Goal: Information Seeking & Learning: Learn about a topic

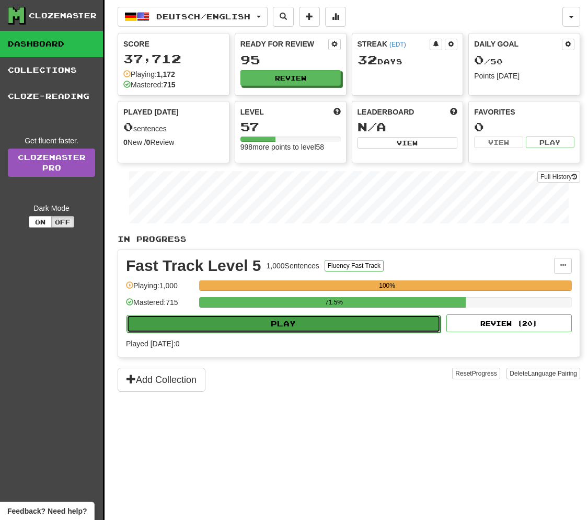
click at [273, 323] on button "Play" at bounding box center [284, 324] width 314 height 18
select select "**"
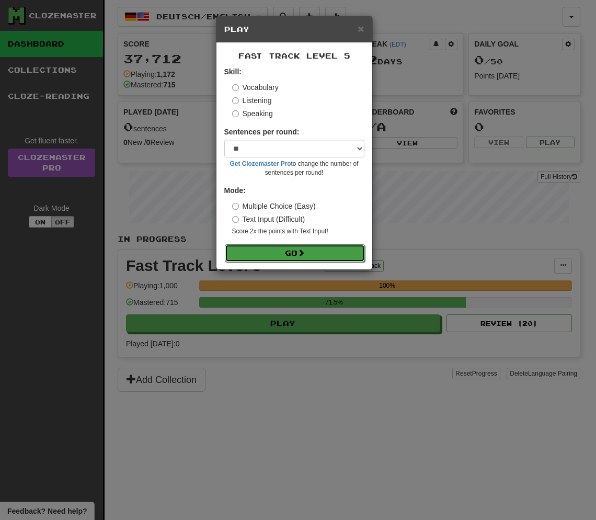
click at [284, 253] on button "Go" at bounding box center [295, 253] width 140 height 18
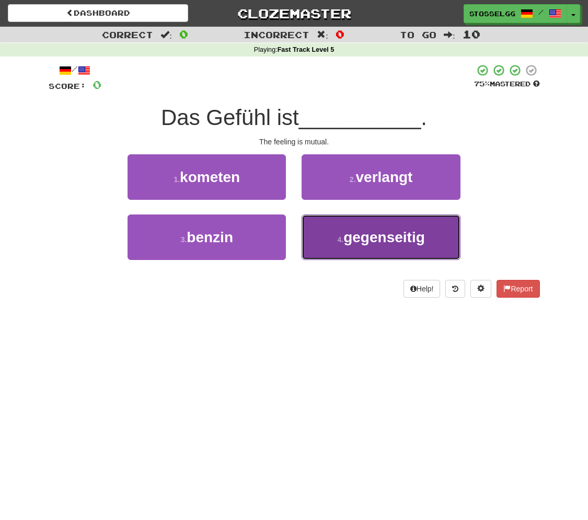
click at [338, 247] on button "4 . gegenseitig" at bounding box center [381, 236] width 158 height 45
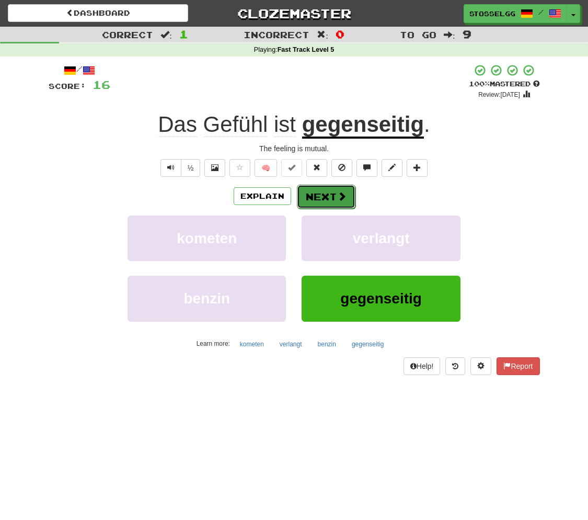
click at [328, 195] on button "Next" at bounding box center [326, 197] width 59 height 24
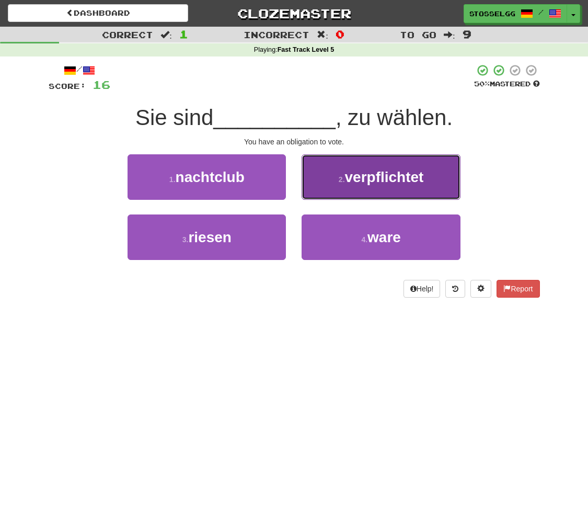
click at [369, 186] on button "2 . verpflichtet" at bounding box center [381, 176] width 158 height 45
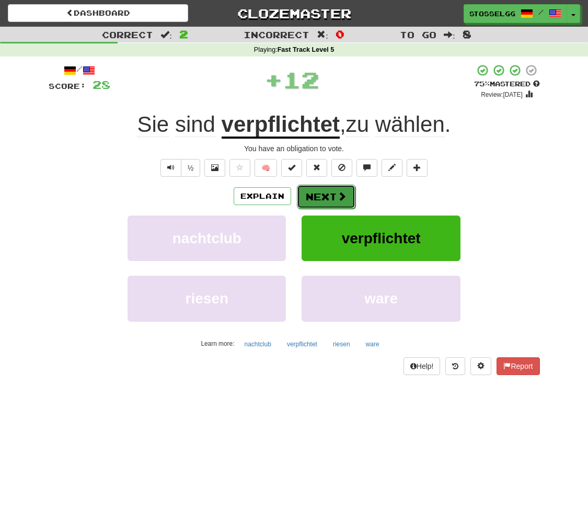
click at [322, 200] on button "Next" at bounding box center [326, 197] width 59 height 24
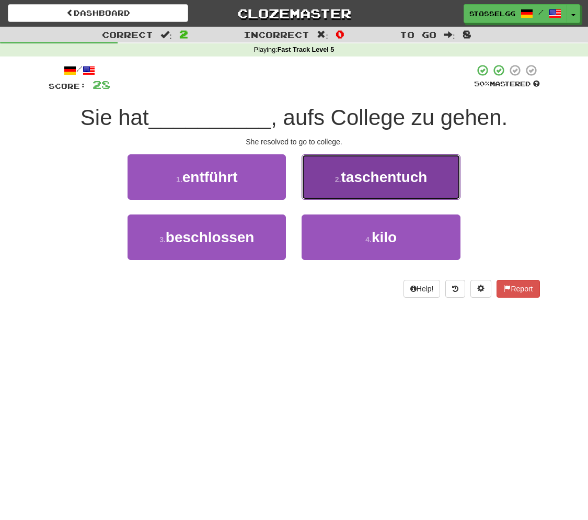
click at [397, 184] on span "taschentuch" at bounding box center [384, 177] width 86 height 16
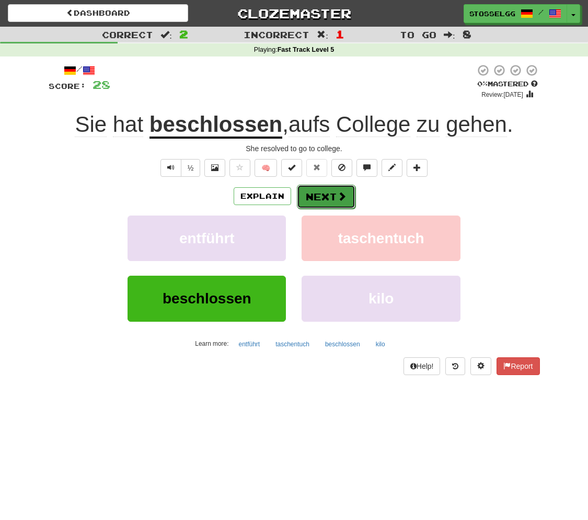
click at [330, 196] on button "Next" at bounding box center [326, 197] width 59 height 24
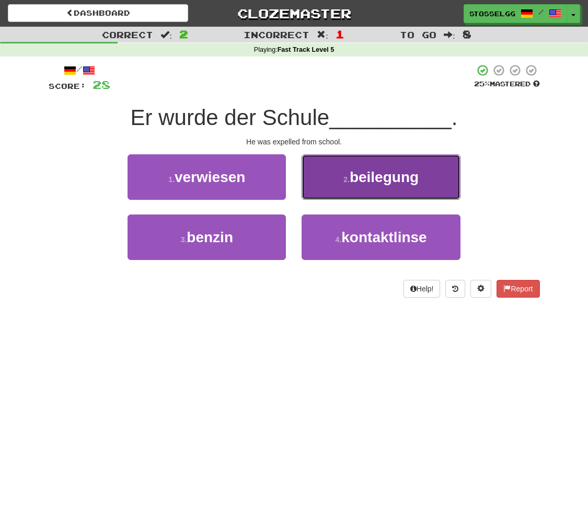
click at [380, 183] on span "beilegung" at bounding box center [384, 177] width 69 height 16
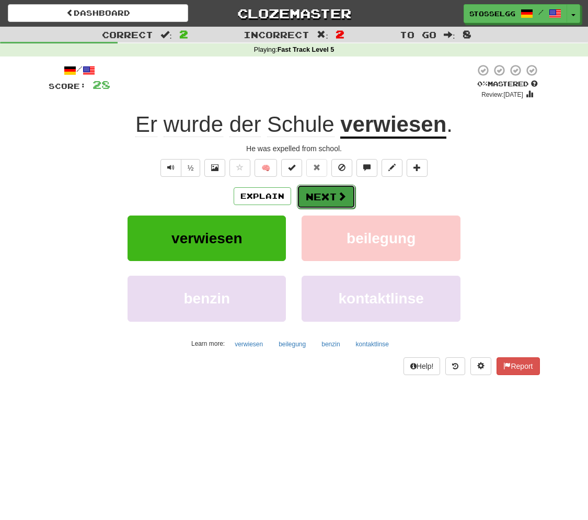
click at [327, 196] on button "Next" at bounding box center [326, 197] width 59 height 24
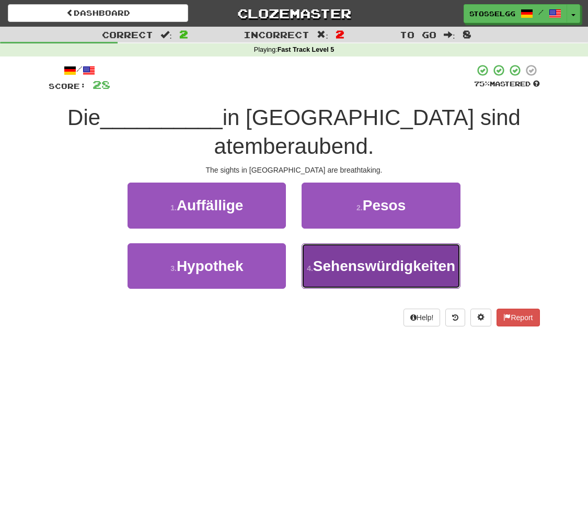
click at [370, 260] on span "Sehenswürdigkeiten" at bounding box center [384, 266] width 142 height 16
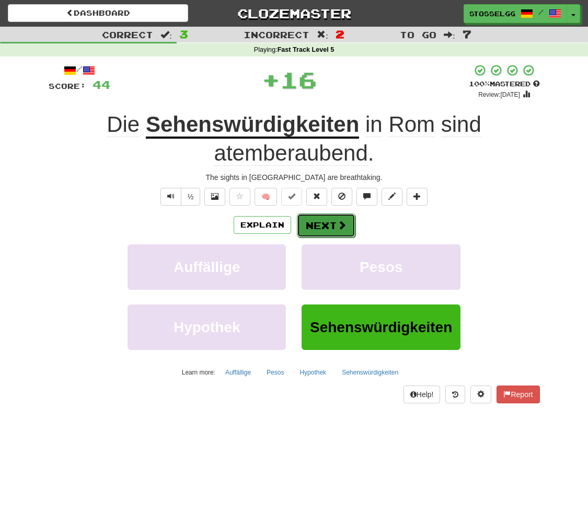
click at [335, 225] on button "Next" at bounding box center [326, 225] width 59 height 24
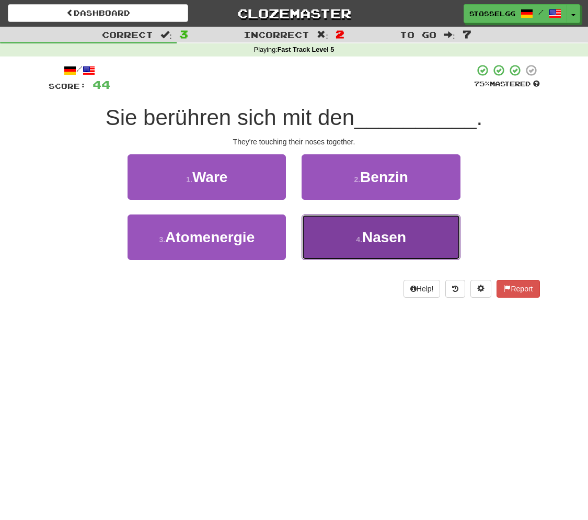
click at [368, 239] on span "Nasen" at bounding box center [384, 237] width 44 height 16
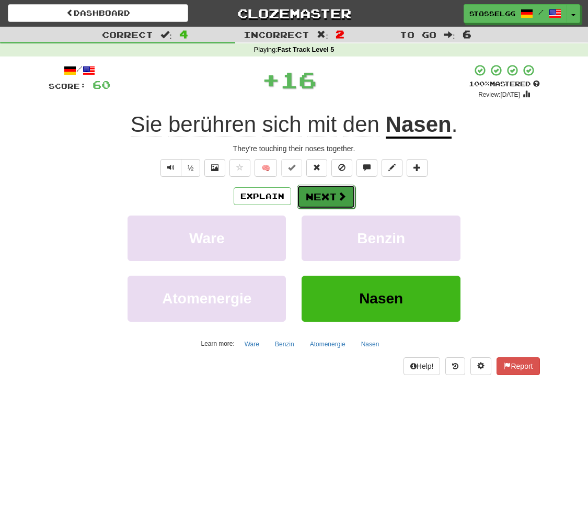
click at [322, 197] on button "Next" at bounding box center [326, 197] width 59 height 24
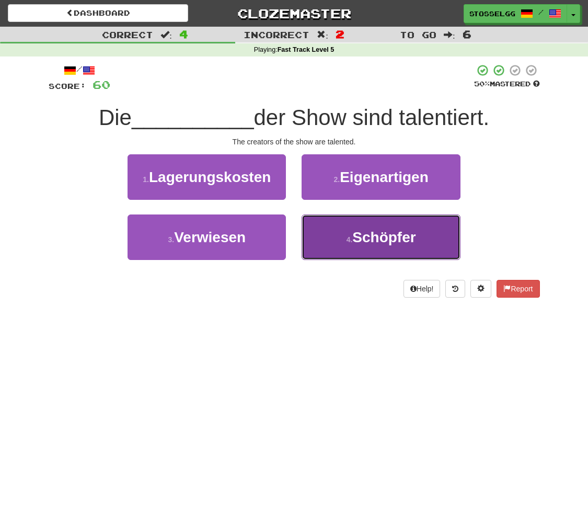
click at [373, 242] on span "Schöpfer" at bounding box center [383, 237] width 63 height 16
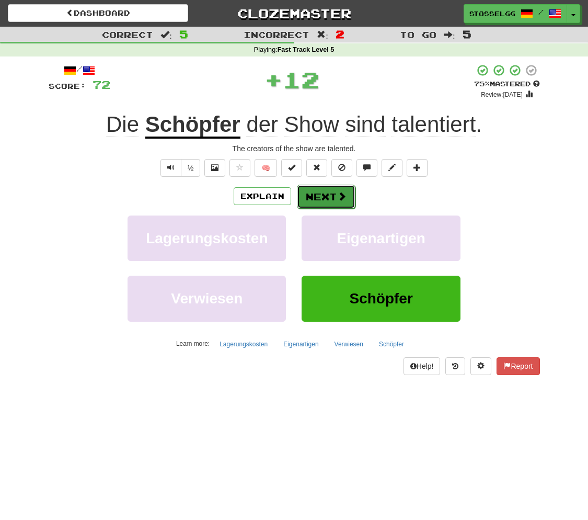
click at [326, 203] on button "Next" at bounding box center [326, 197] width 59 height 24
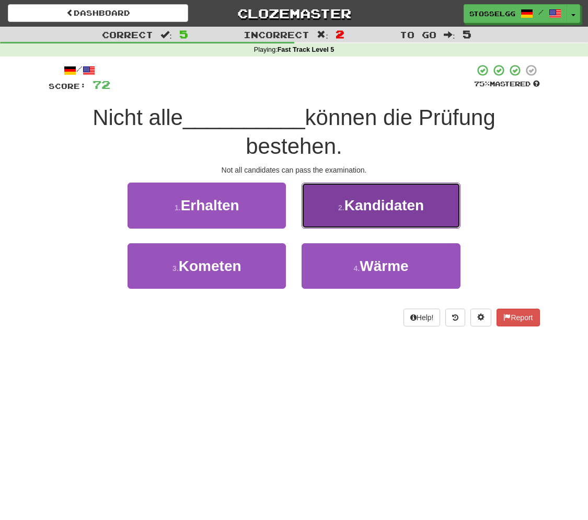
click at [360, 216] on button "2 . Kandidaten" at bounding box center [381, 204] width 158 height 45
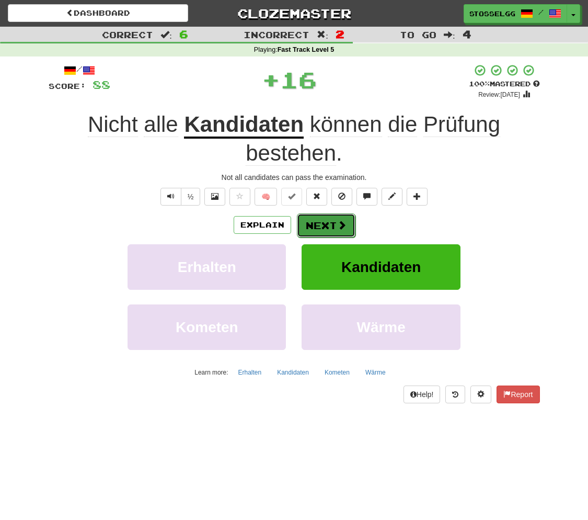
click at [337, 225] on span at bounding box center [341, 224] width 9 height 9
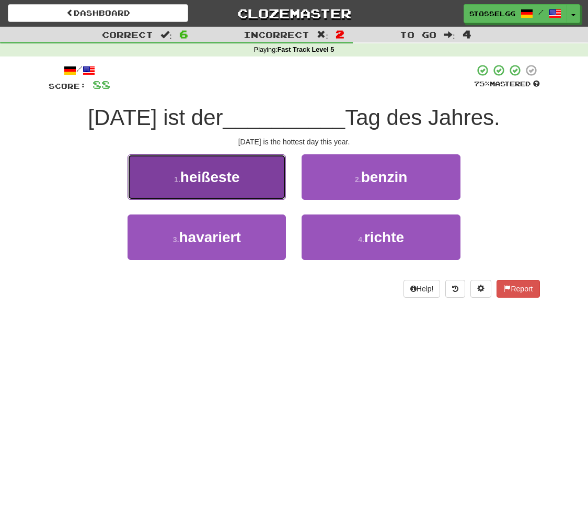
click at [210, 191] on button "1 . heißeste" at bounding box center [207, 176] width 158 height 45
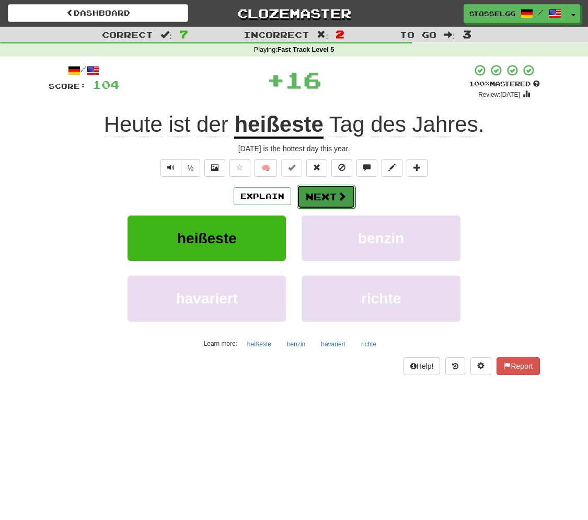
click at [327, 195] on button "Next" at bounding box center [326, 197] width 59 height 24
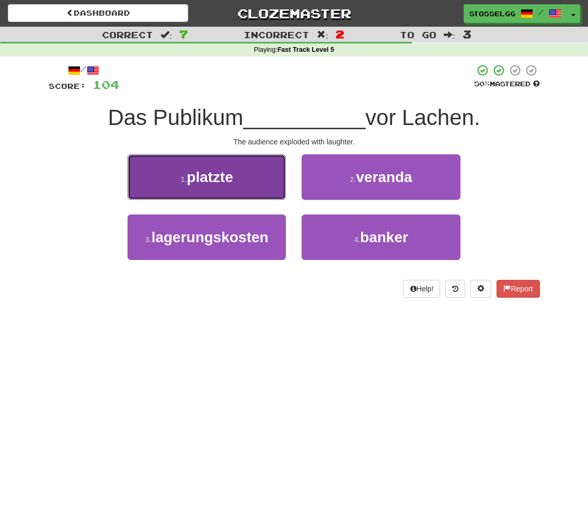
click at [224, 186] on button "1 . platzte" at bounding box center [207, 176] width 158 height 45
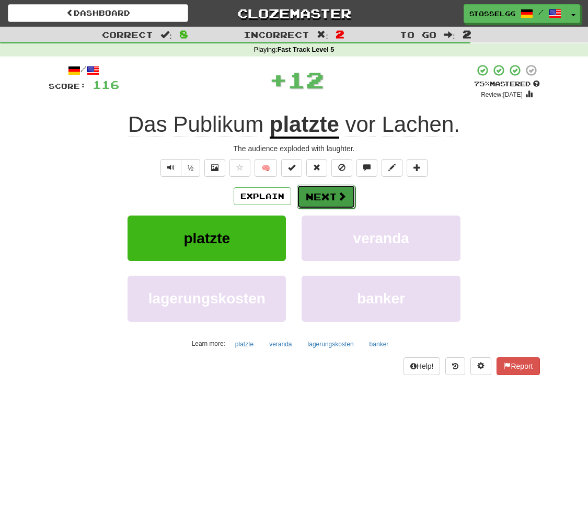
click at [331, 193] on button "Next" at bounding box center [326, 197] width 59 height 24
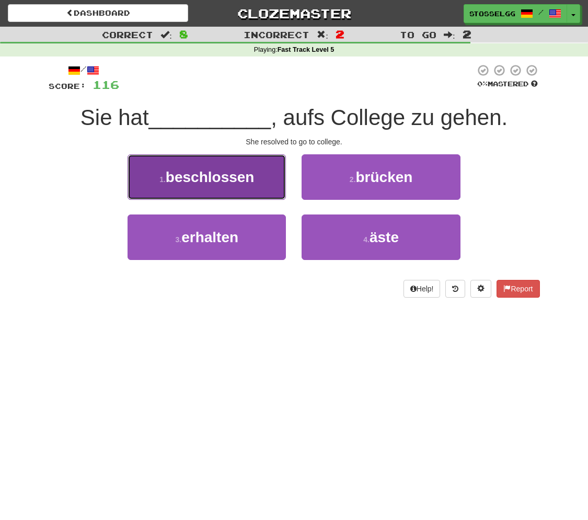
click at [235, 185] on span "beschlossen" at bounding box center [210, 177] width 89 height 16
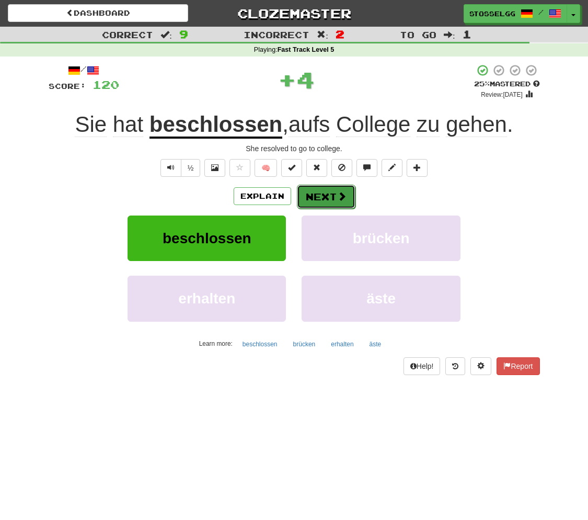
click at [312, 198] on button "Next" at bounding box center [326, 197] width 59 height 24
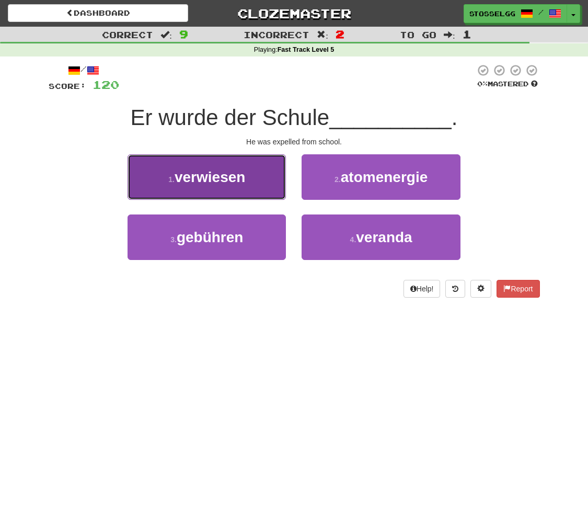
click at [215, 174] on span "verwiesen" at bounding box center [210, 177] width 71 height 16
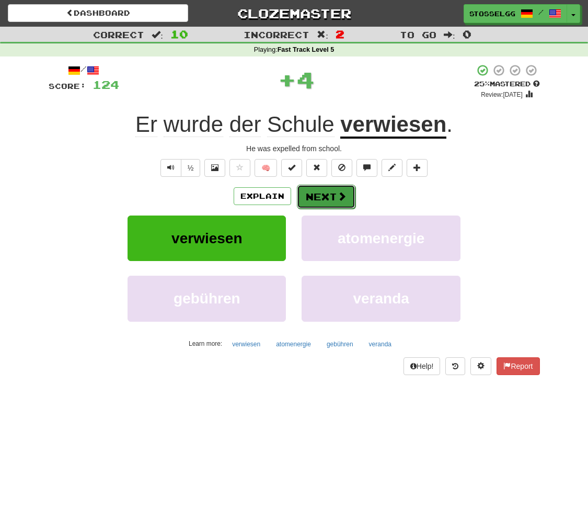
click at [328, 192] on button "Next" at bounding box center [326, 197] width 59 height 24
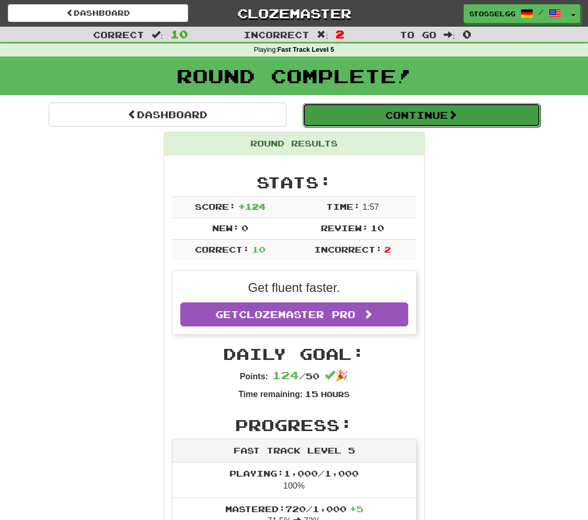
click at [436, 116] on button "Continue" at bounding box center [422, 115] width 238 height 24
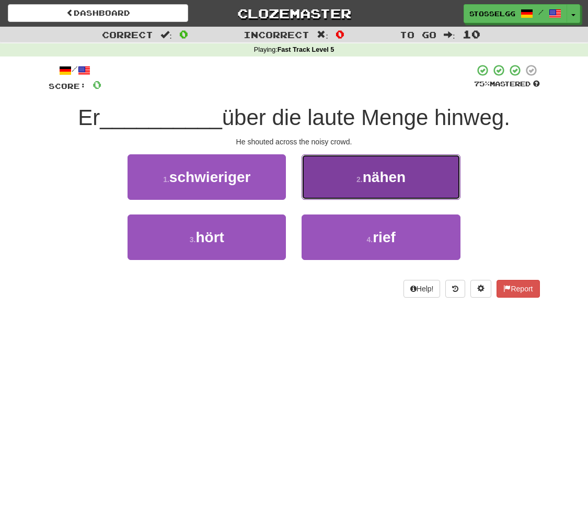
click at [330, 184] on button "2 . nähen" at bounding box center [381, 176] width 158 height 45
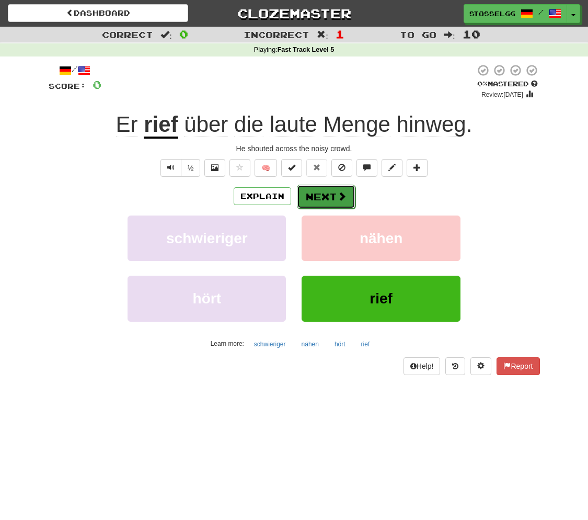
click at [317, 196] on button "Next" at bounding box center [326, 197] width 59 height 24
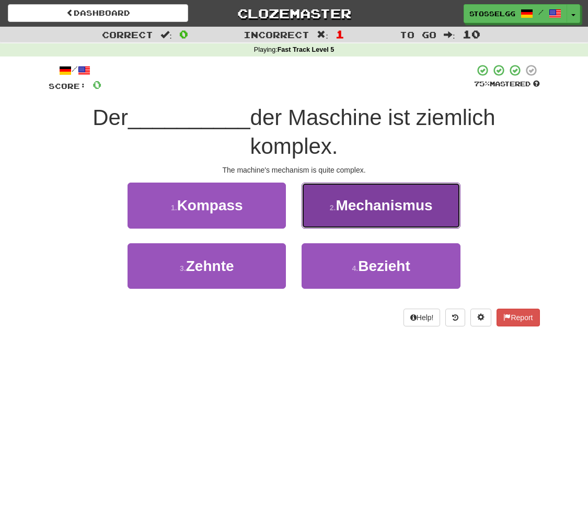
click at [355, 210] on span "Mechanismus" at bounding box center [384, 205] width 97 height 16
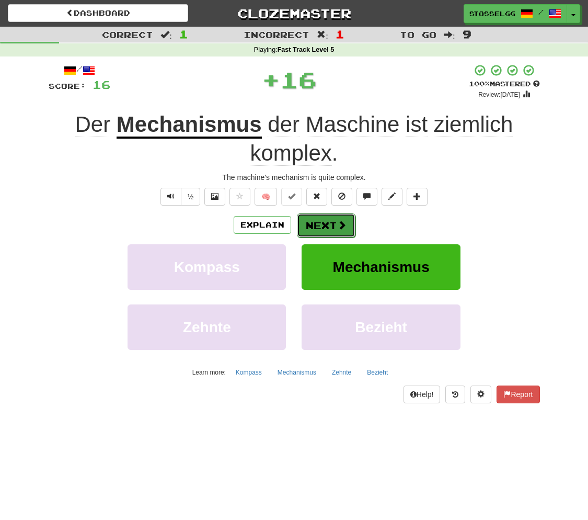
click at [318, 221] on button "Next" at bounding box center [326, 225] width 59 height 24
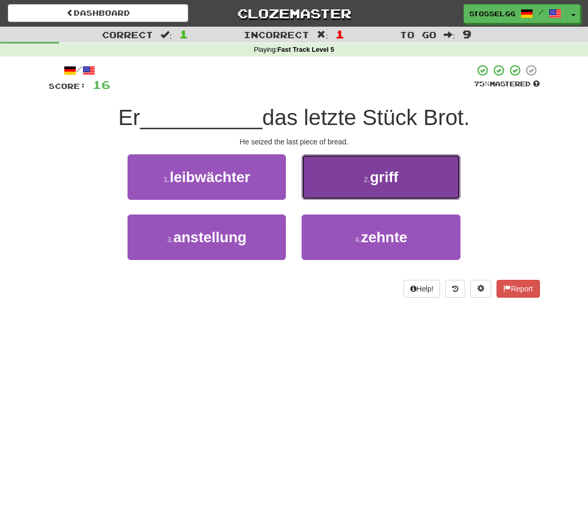
click at [397, 185] on span "griff" at bounding box center [384, 177] width 28 height 16
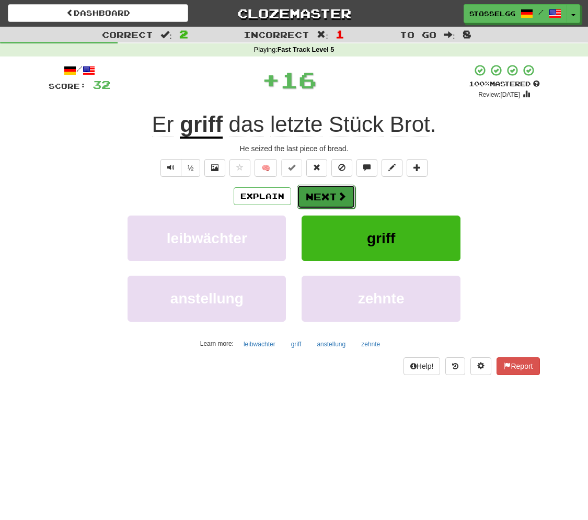
click at [326, 199] on button "Next" at bounding box center [326, 197] width 59 height 24
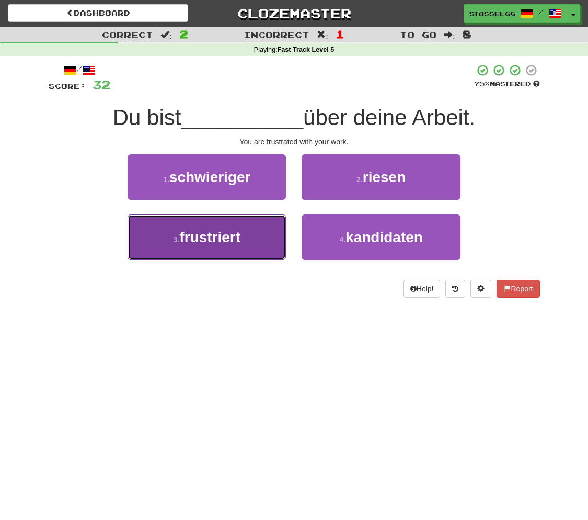
click at [216, 241] on span "frustriert" at bounding box center [209, 237] width 61 height 16
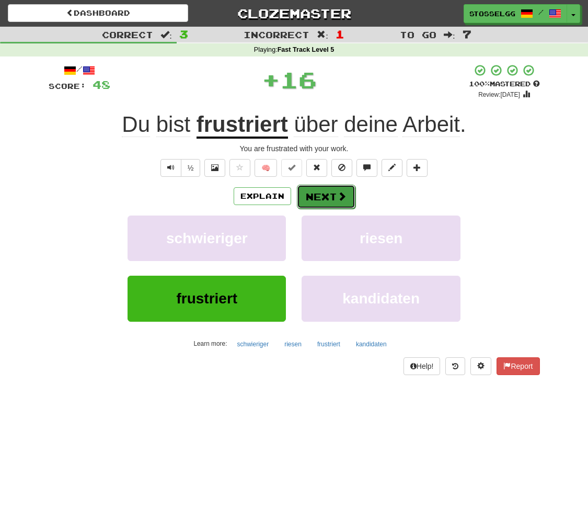
click at [322, 199] on button "Next" at bounding box center [326, 197] width 59 height 24
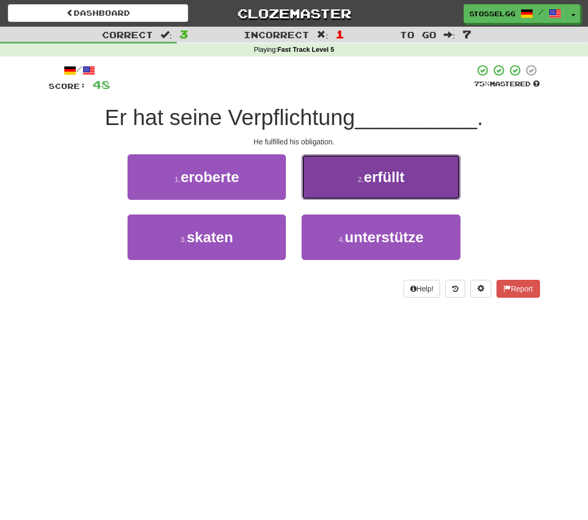
click at [355, 196] on button "2 . erfüllt" at bounding box center [381, 176] width 158 height 45
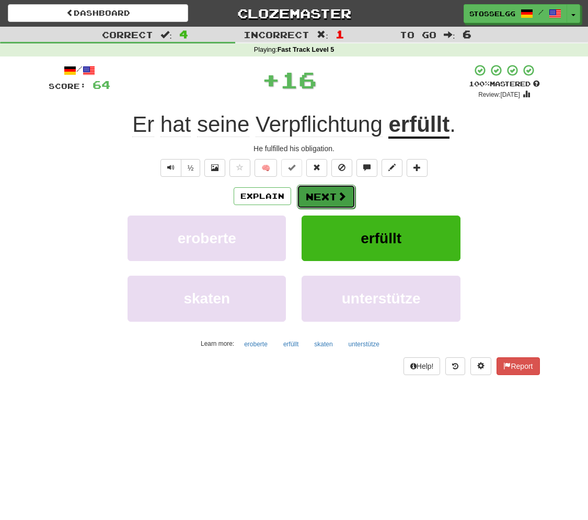
click at [324, 195] on button "Next" at bounding box center [326, 197] width 59 height 24
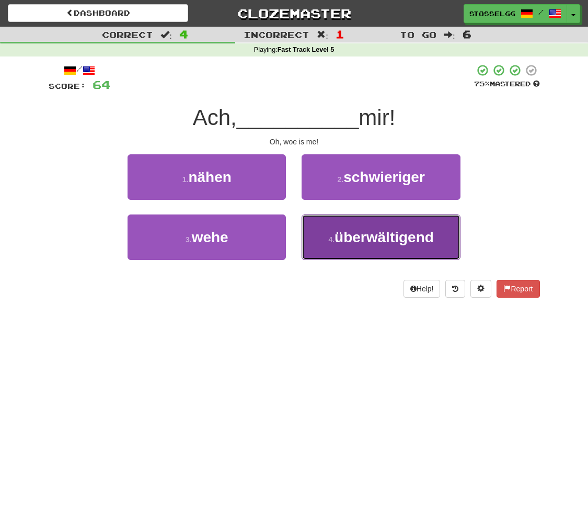
click at [363, 249] on button "4 . überwältigend" at bounding box center [381, 236] width 158 height 45
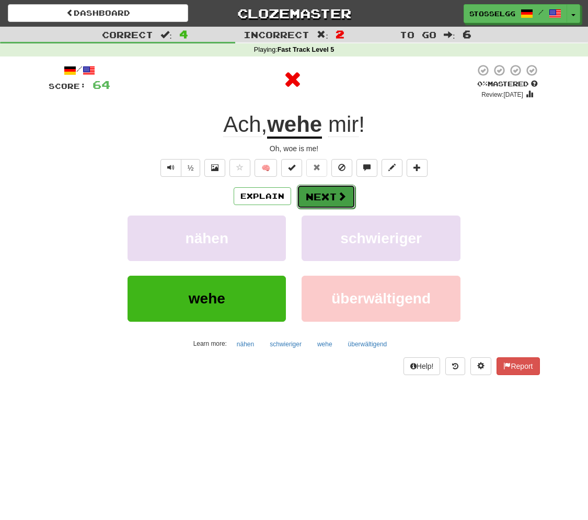
click at [316, 197] on button "Next" at bounding box center [326, 197] width 59 height 24
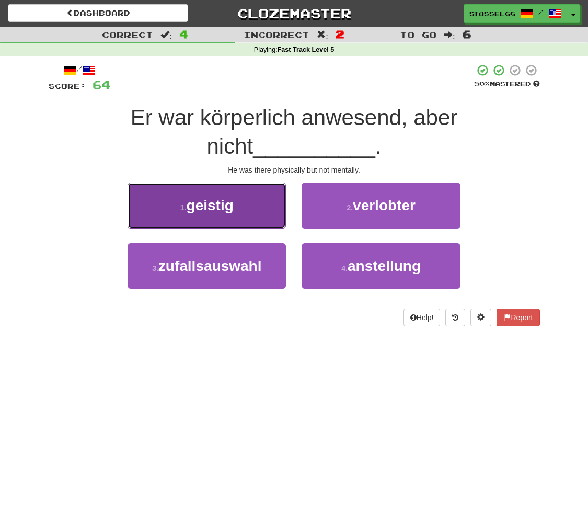
click at [216, 215] on button "1 . geistig" at bounding box center [207, 204] width 158 height 45
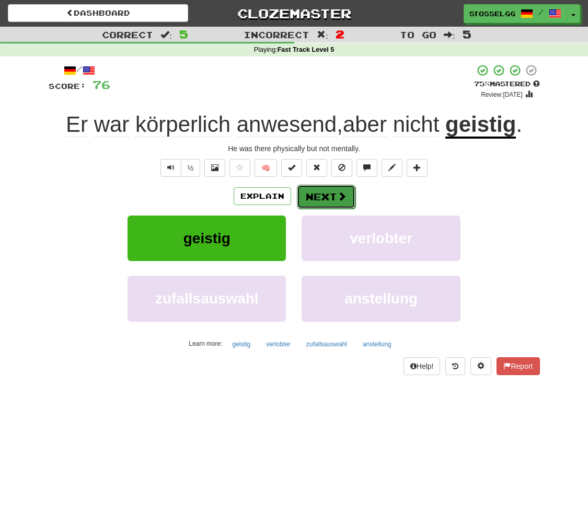
click at [322, 190] on button "Next" at bounding box center [326, 197] width 59 height 24
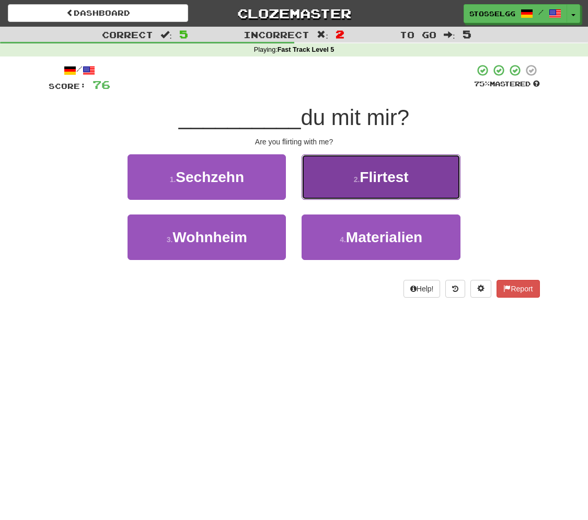
click at [388, 180] on span "Flirtest" at bounding box center [384, 177] width 49 height 16
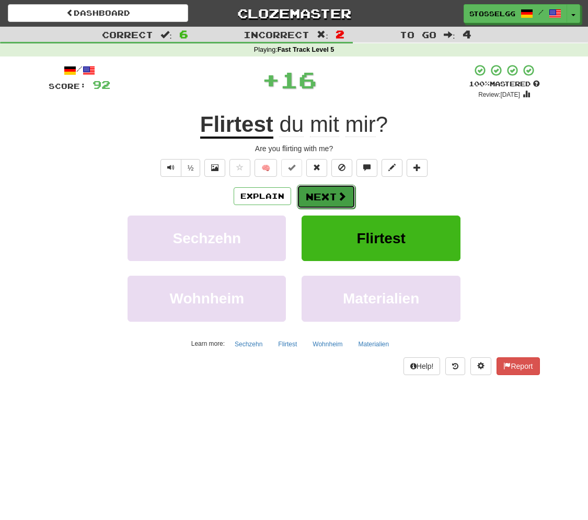
click at [322, 198] on button "Next" at bounding box center [326, 197] width 59 height 24
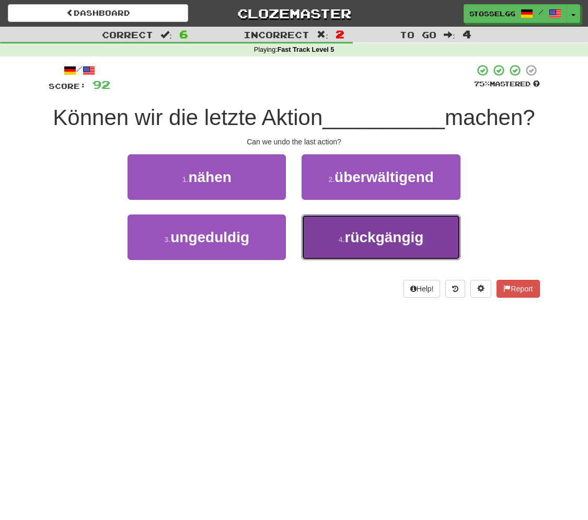
click at [360, 260] on button "4 . rückgängig" at bounding box center [381, 236] width 158 height 45
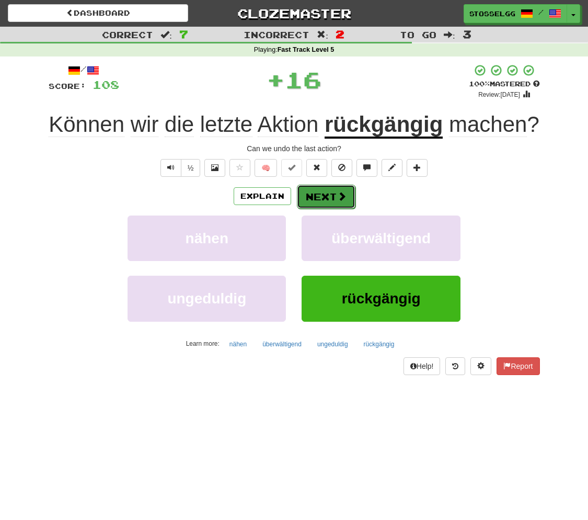
click at [324, 195] on button "Next" at bounding box center [326, 197] width 59 height 24
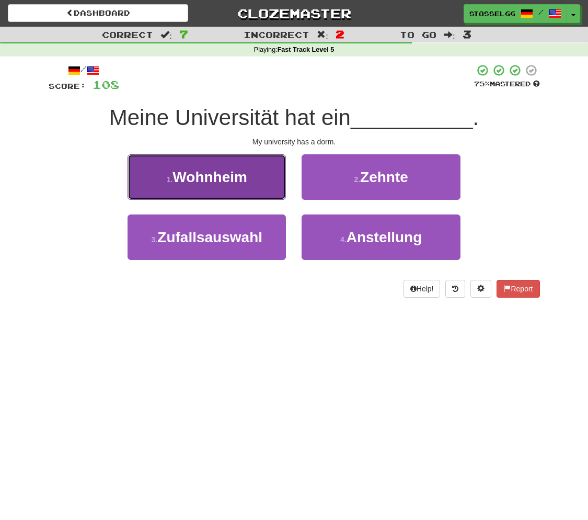
click at [204, 180] on span "Wohnheim" at bounding box center [210, 177] width 75 height 16
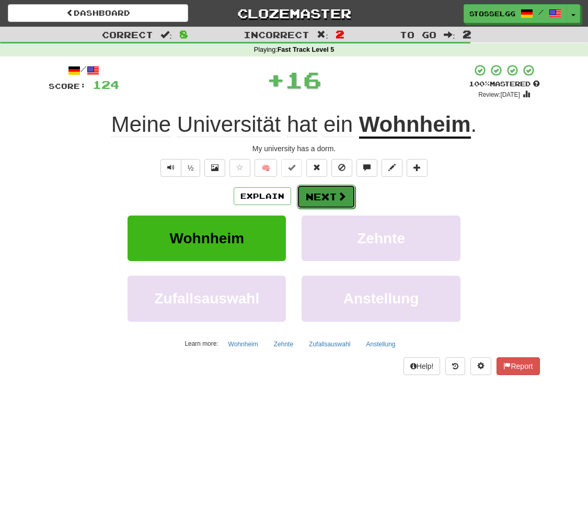
click at [327, 195] on button "Next" at bounding box center [326, 197] width 59 height 24
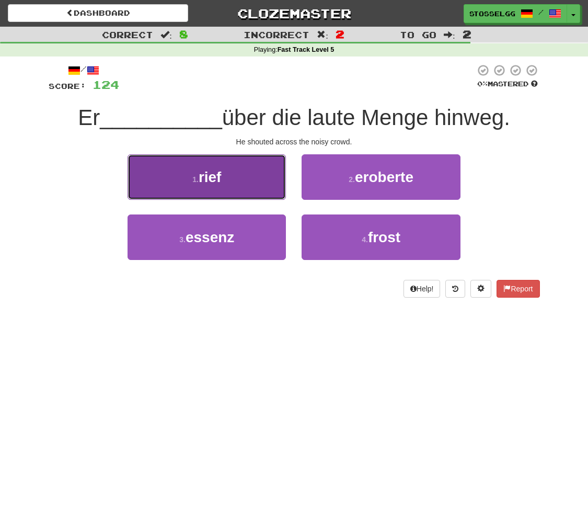
click at [221, 183] on span "rief" at bounding box center [210, 177] width 23 height 16
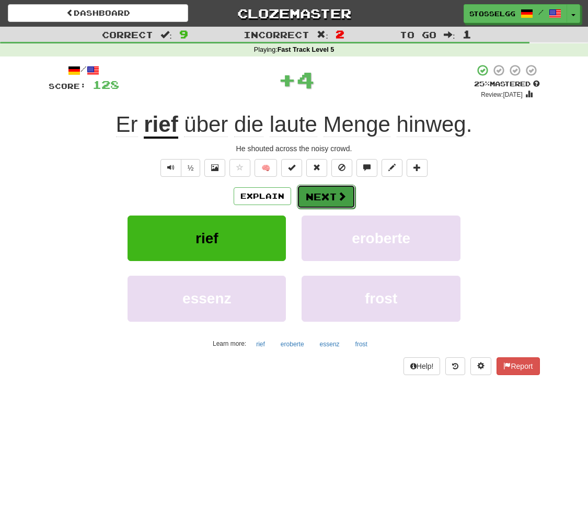
click at [340, 195] on span at bounding box center [341, 195] width 9 height 9
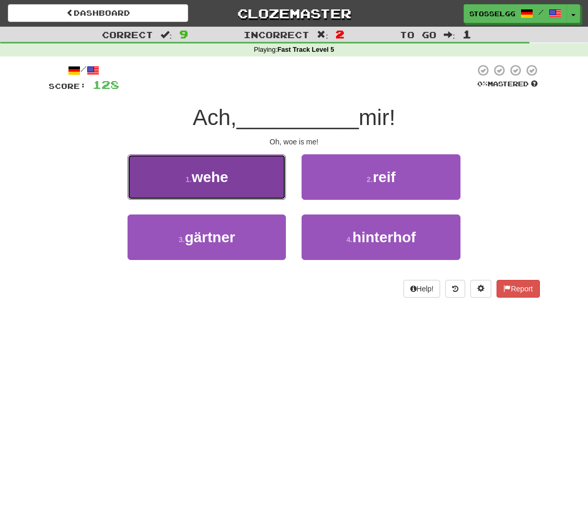
click at [217, 187] on button "1 . wehe" at bounding box center [207, 176] width 158 height 45
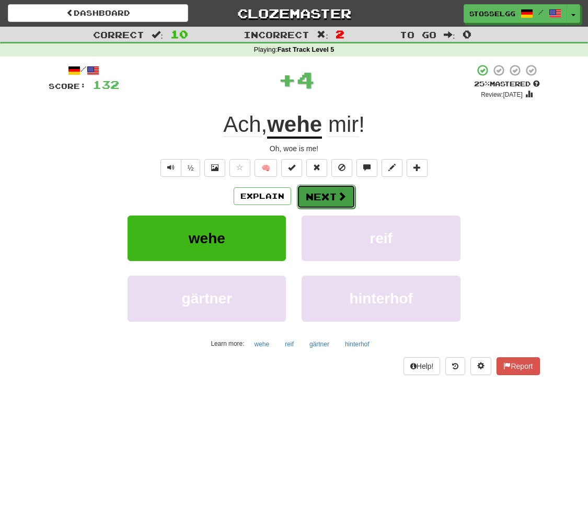
click at [328, 192] on button "Next" at bounding box center [326, 197] width 59 height 24
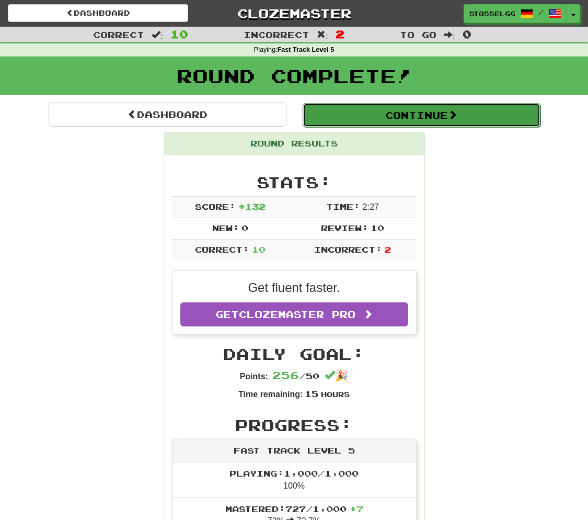
click at [431, 117] on button "Continue" at bounding box center [422, 115] width 238 height 24
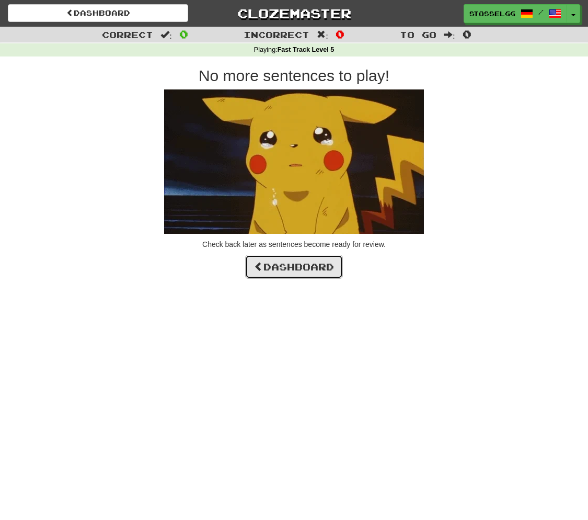
click at [312, 267] on link "Dashboard" at bounding box center [294, 267] width 98 height 24
